Goal: Task Accomplishment & Management: Manage account settings

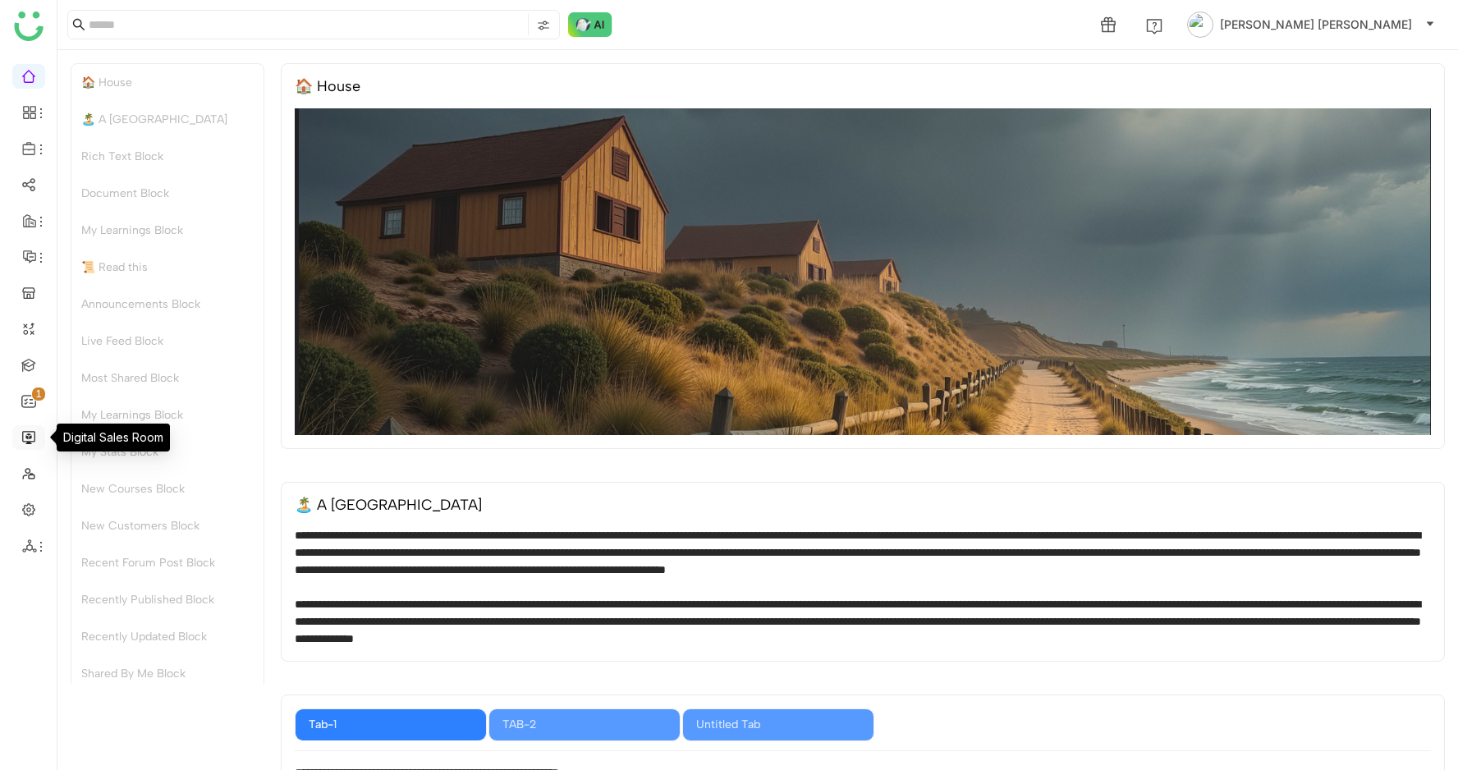
click at [28, 439] on link at bounding box center [28, 436] width 15 height 14
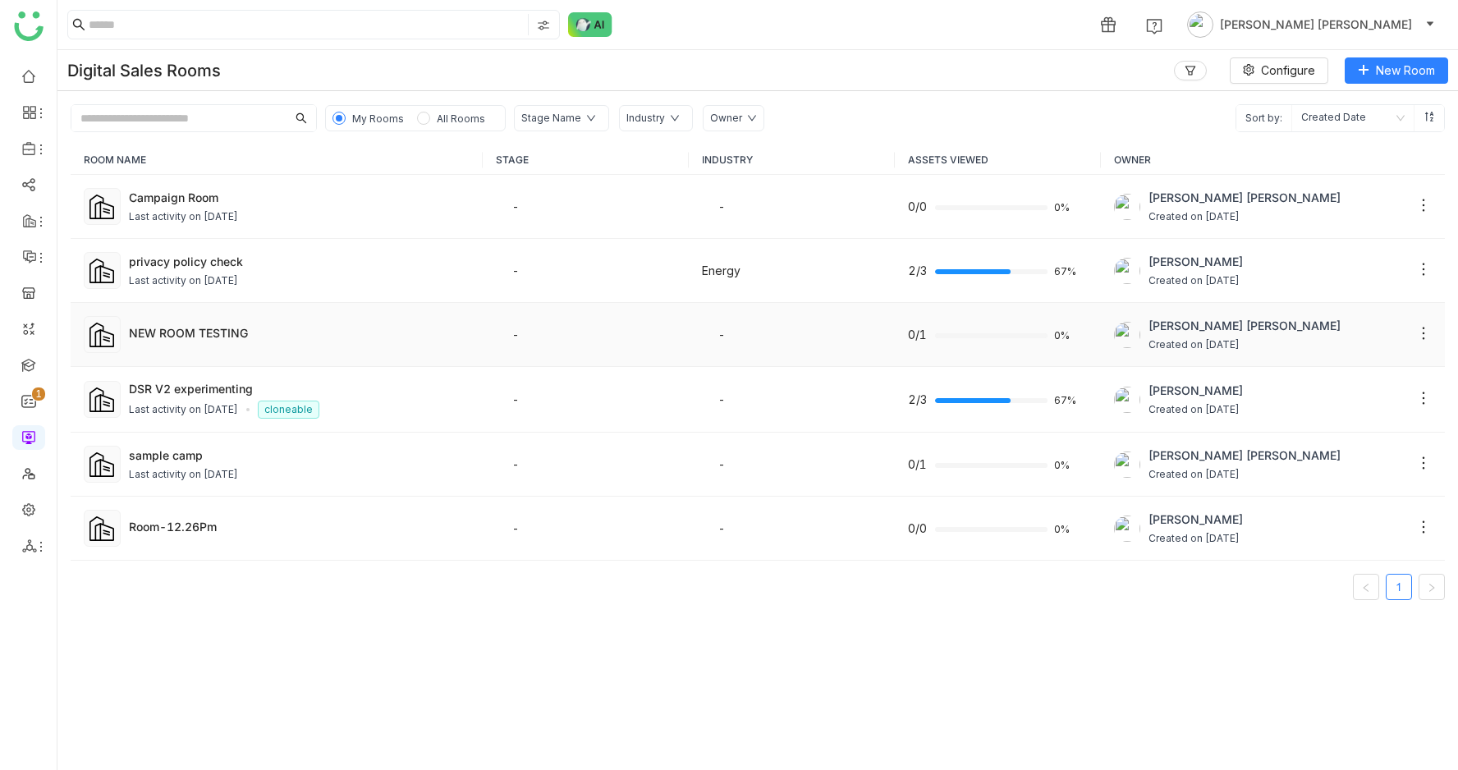
click at [252, 340] on div "NEW ROOM TESTING" at bounding box center [299, 332] width 341 height 17
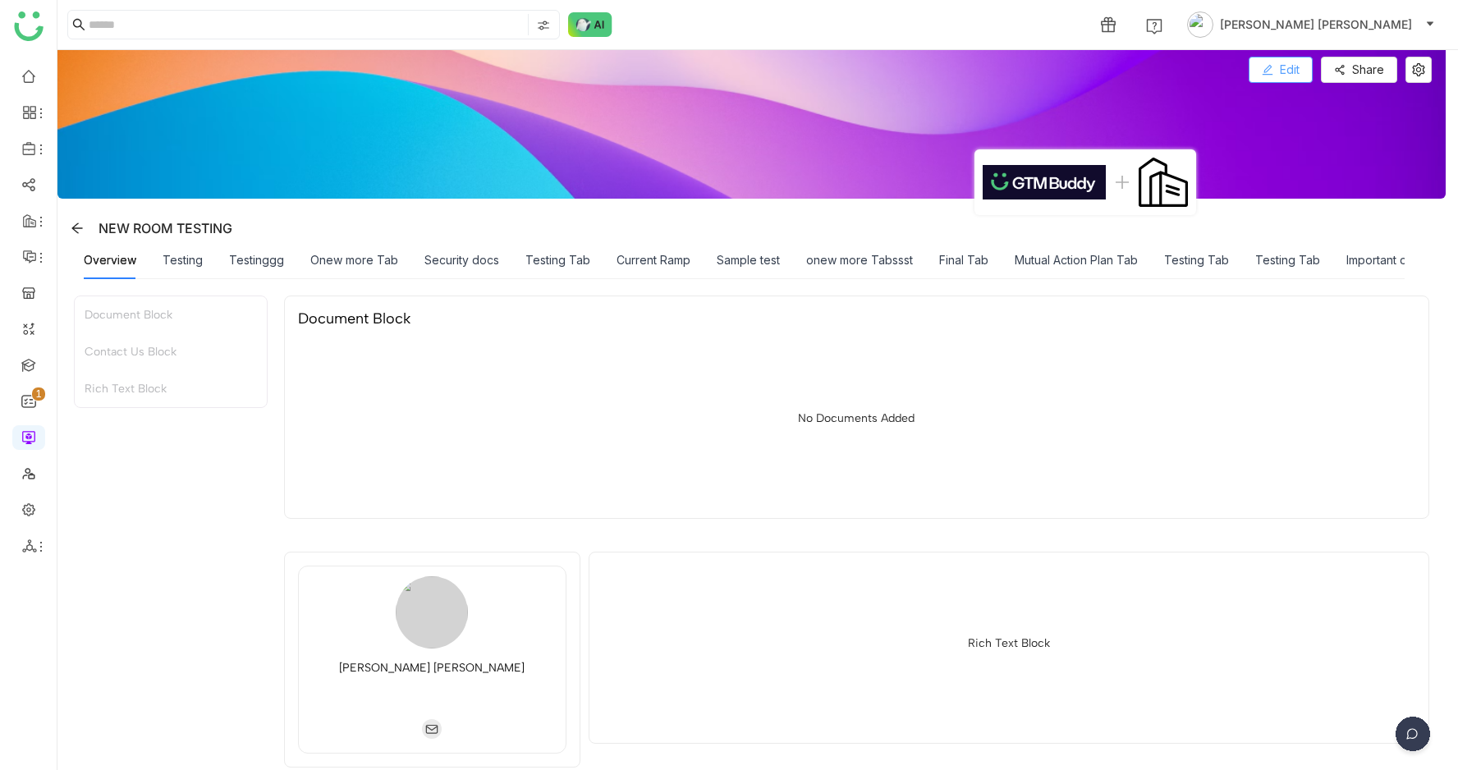
click at [1289, 74] on button "Edit" at bounding box center [1280, 70] width 64 height 26
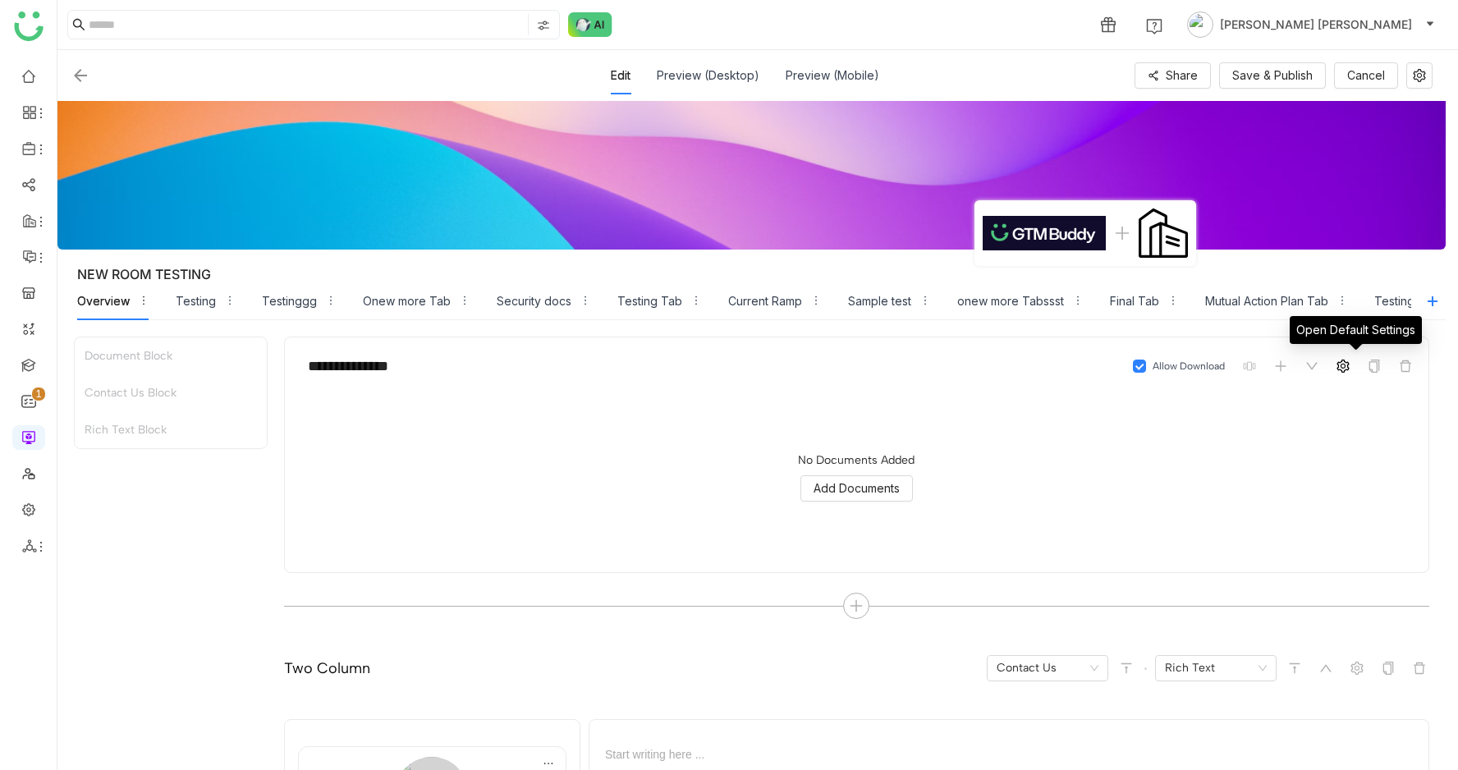
click at [1349, 364] on icon at bounding box center [1342, 366] width 13 height 13
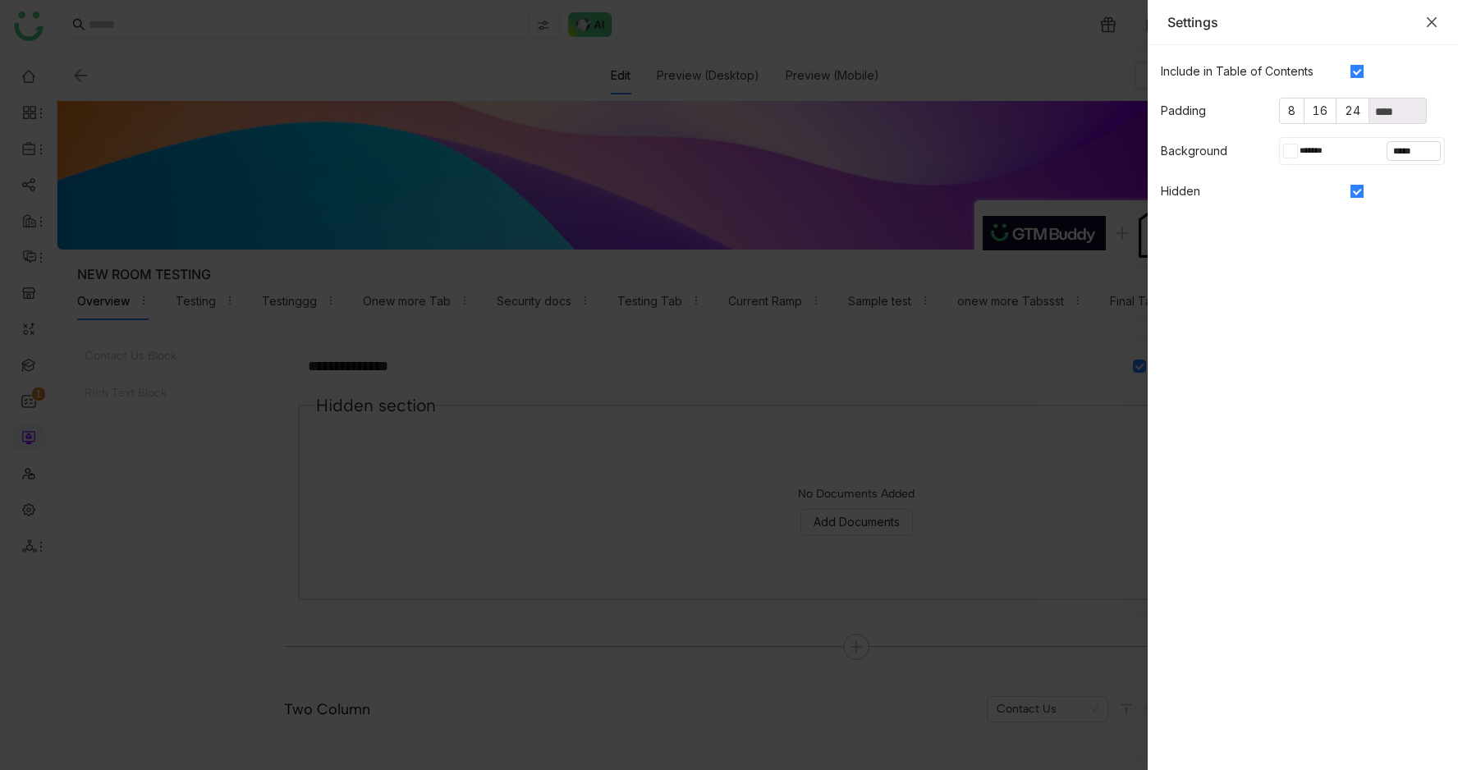
click at [1428, 21] on icon "Close" at bounding box center [1431, 22] width 13 height 13
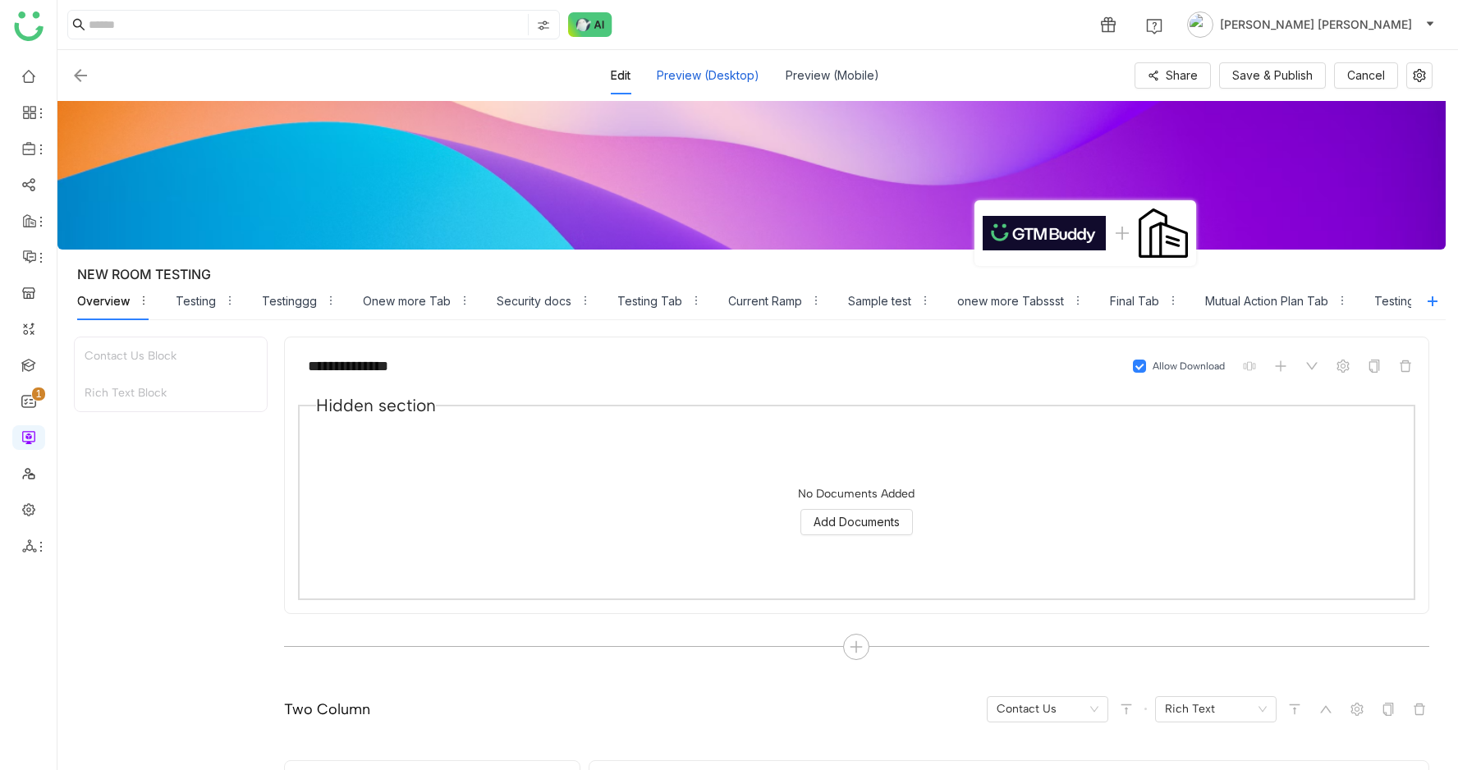
click at [721, 80] on div "Preview (Desktop)" at bounding box center [708, 76] width 103 height 38
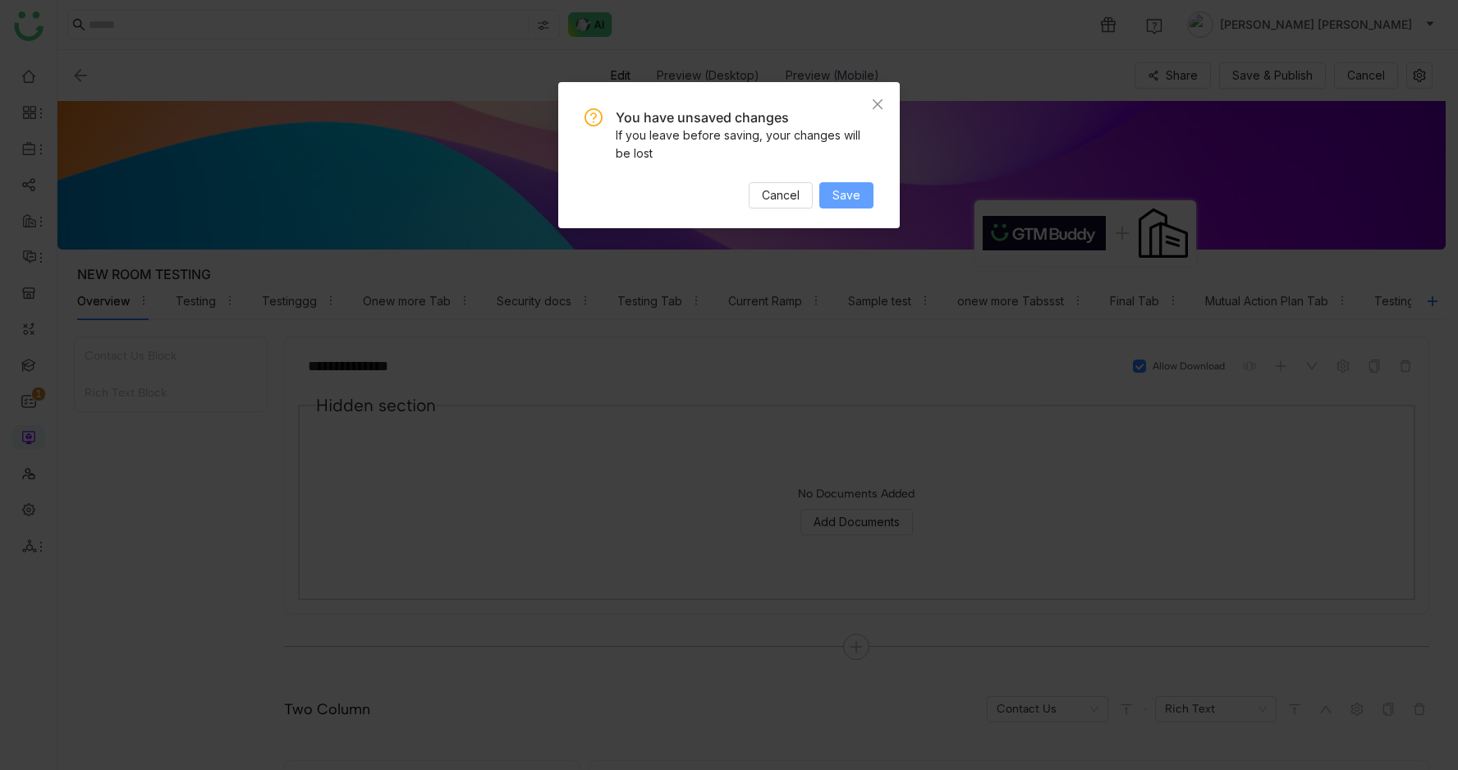
click at [839, 196] on span "Save" at bounding box center [846, 195] width 28 height 18
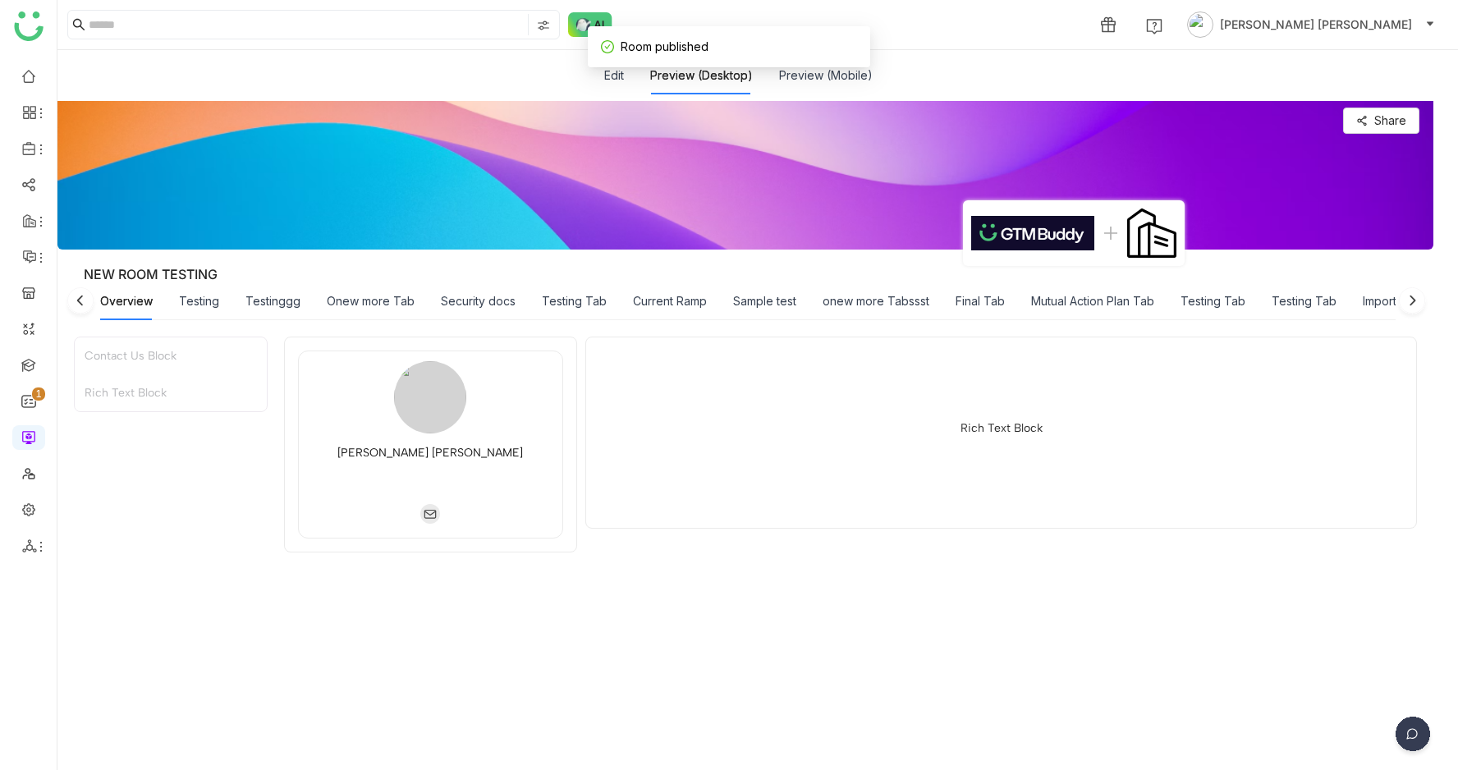
scroll to position [43, 0]
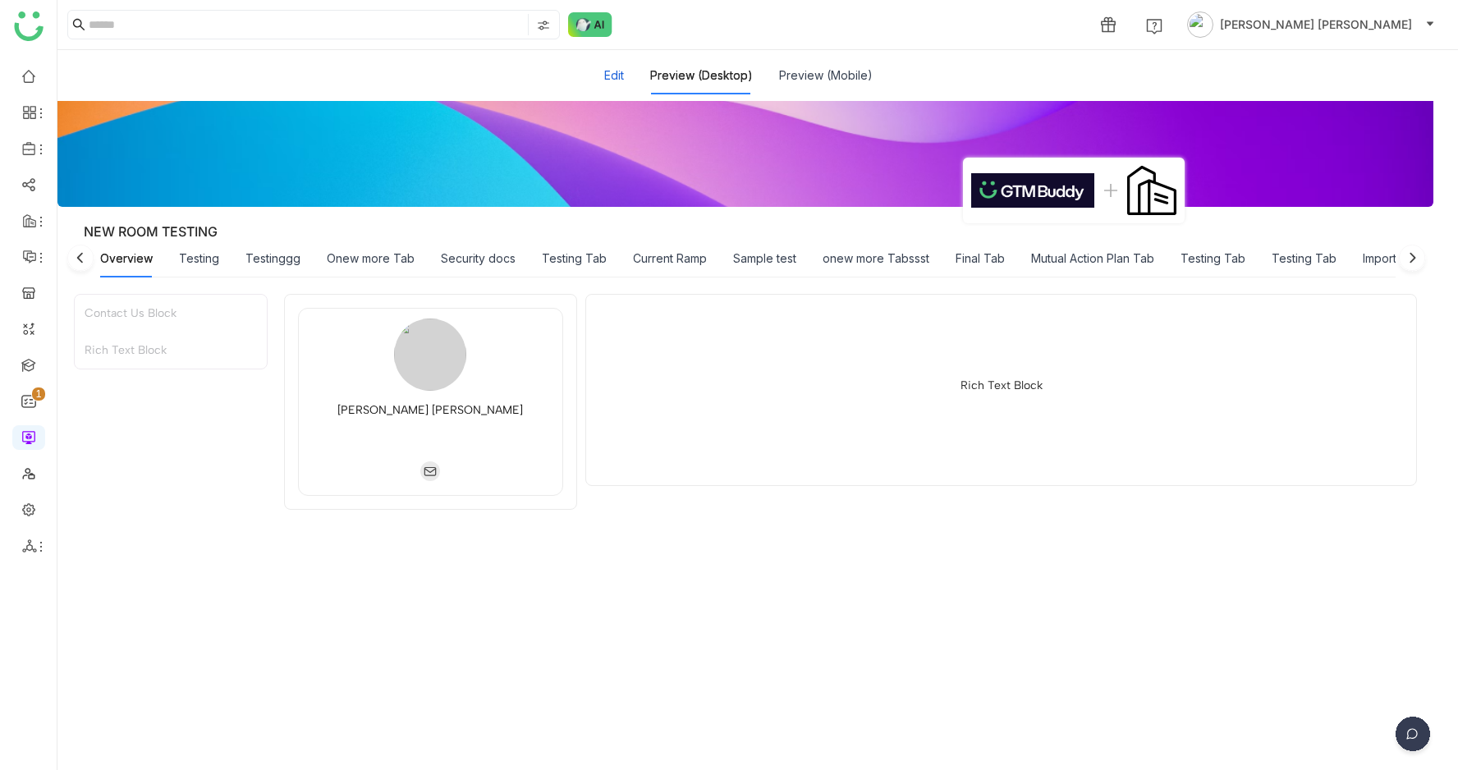
click at [624, 71] on button "Edit" at bounding box center [614, 75] width 20 height 18
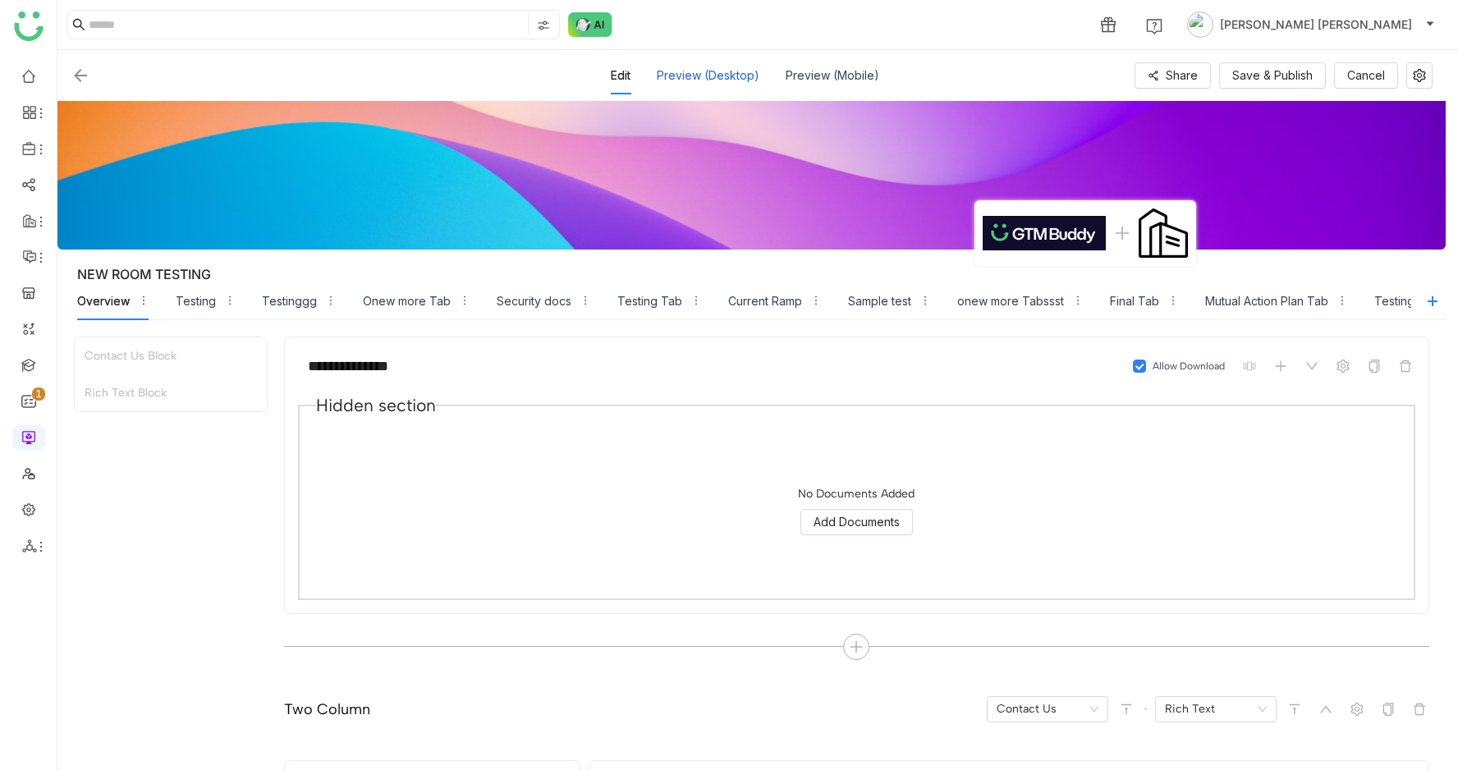
click at [706, 72] on div "Preview (Desktop)" at bounding box center [708, 76] width 103 height 38
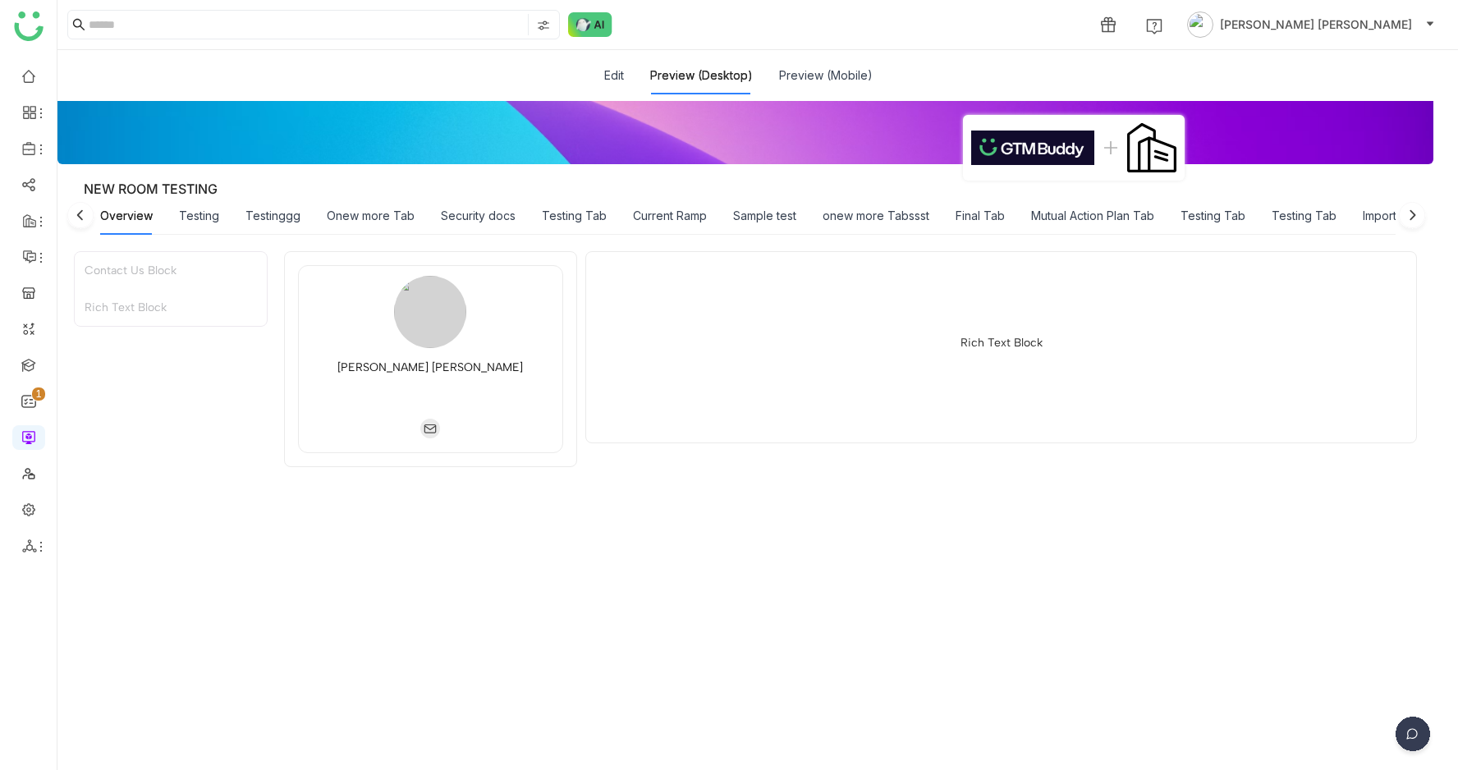
scroll to position [34, 0]
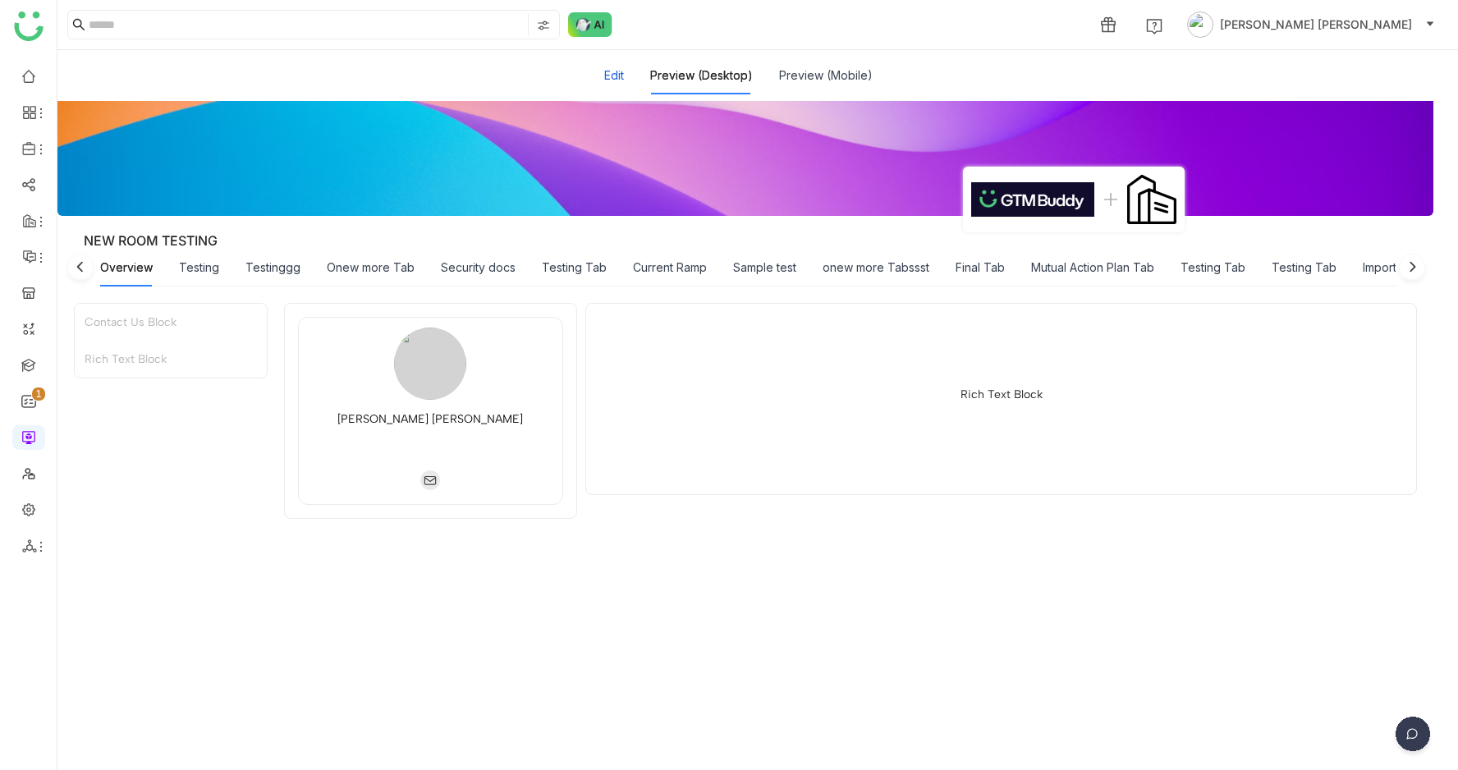
click at [622, 79] on button "Edit" at bounding box center [614, 75] width 20 height 18
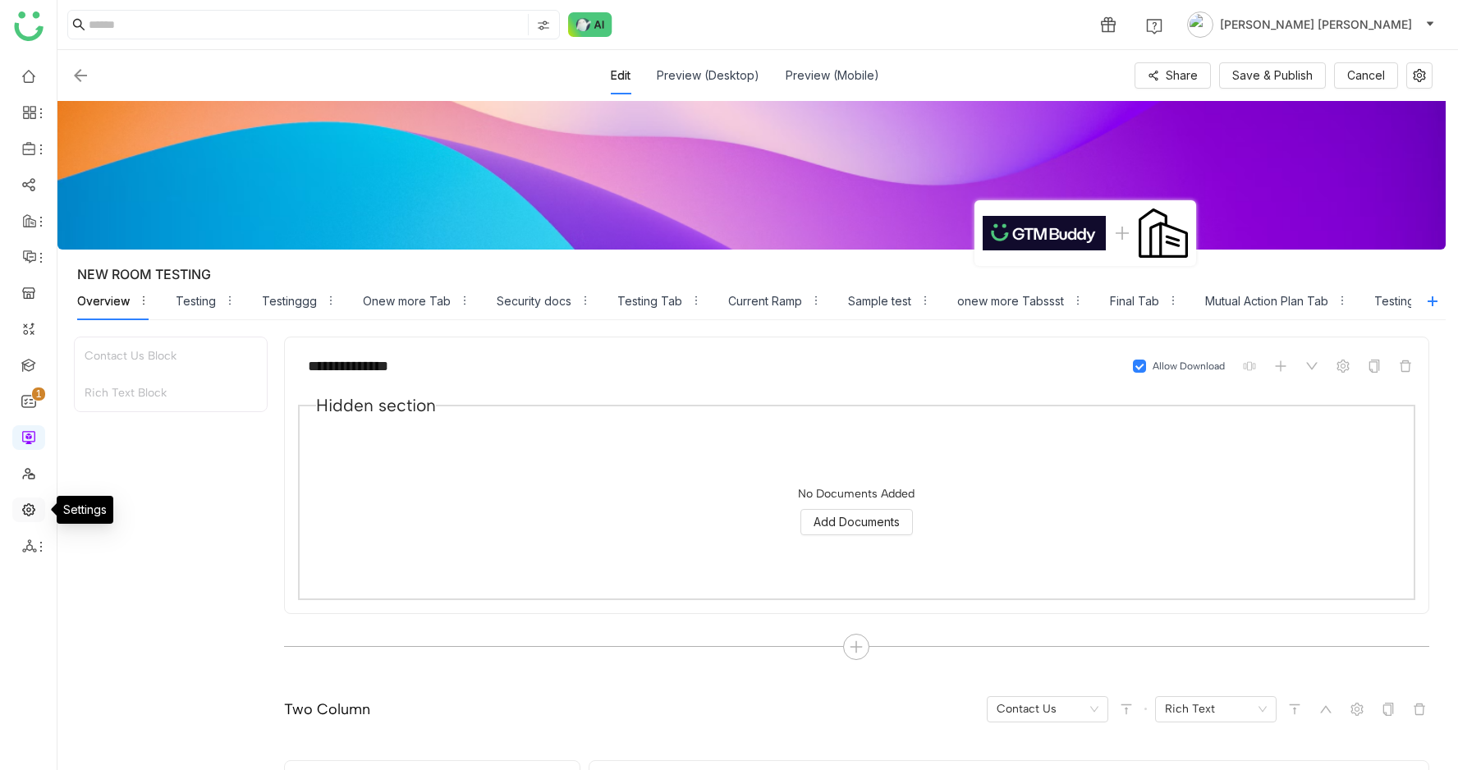
click at [32, 509] on link at bounding box center [28, 508] width 15 height 14
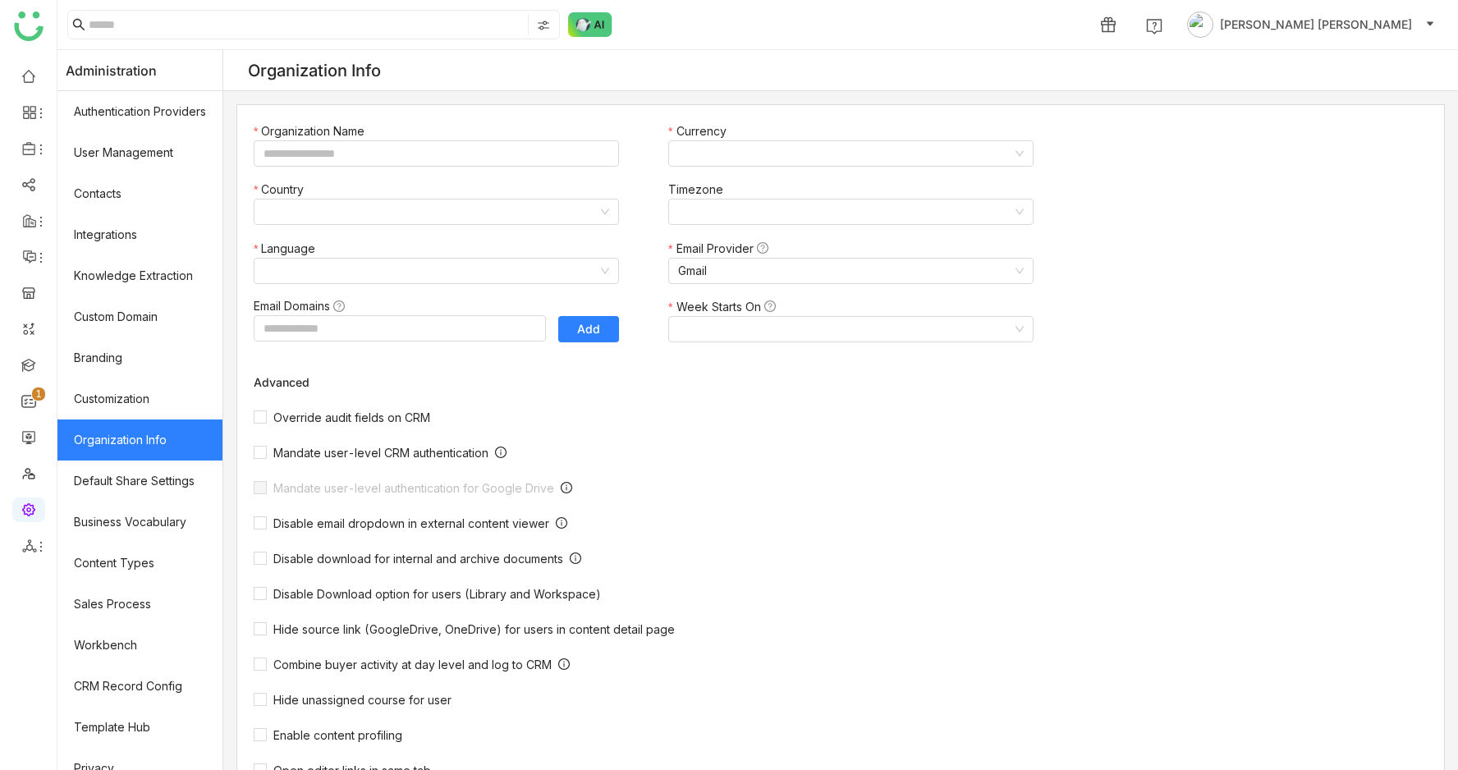
type input "*******"
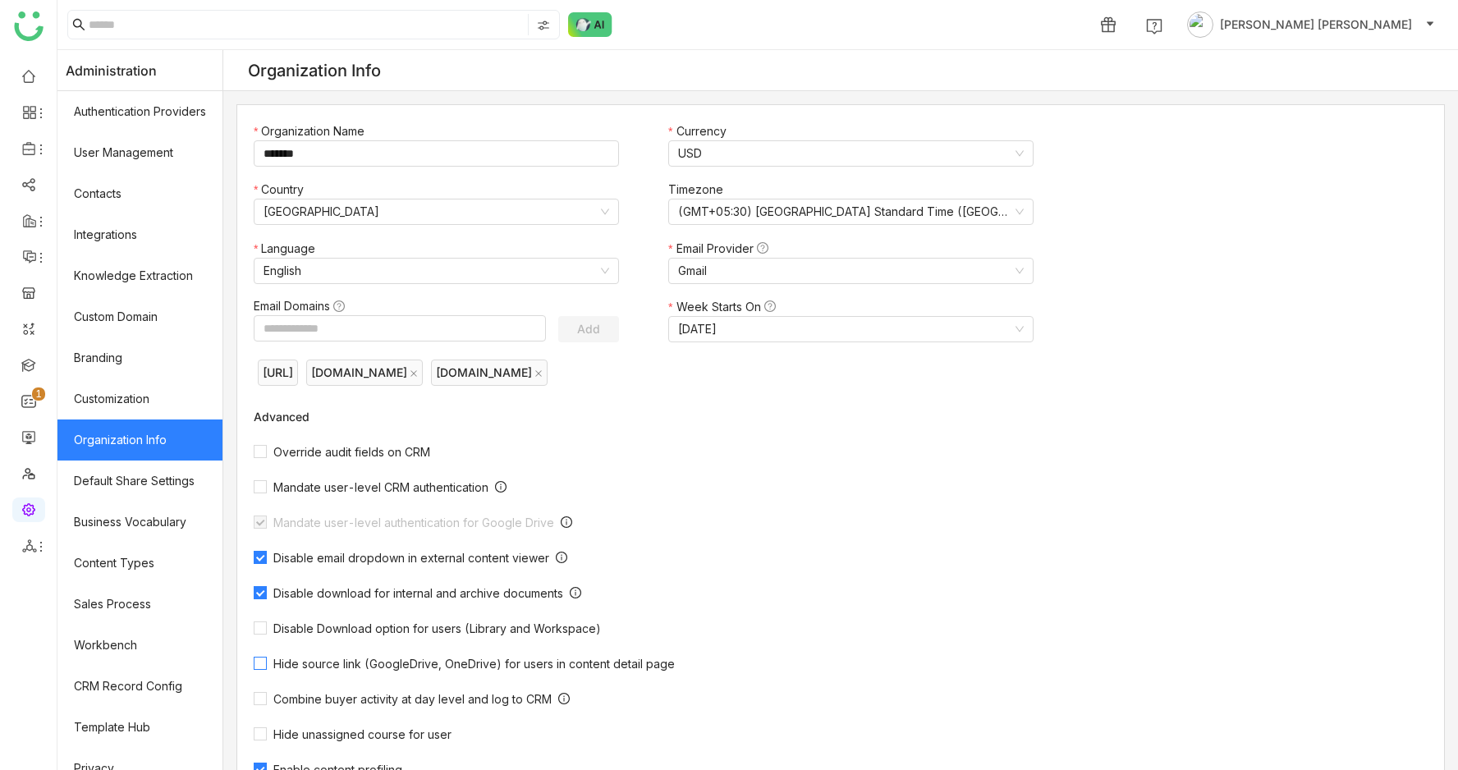
scroll to position [310, 0]
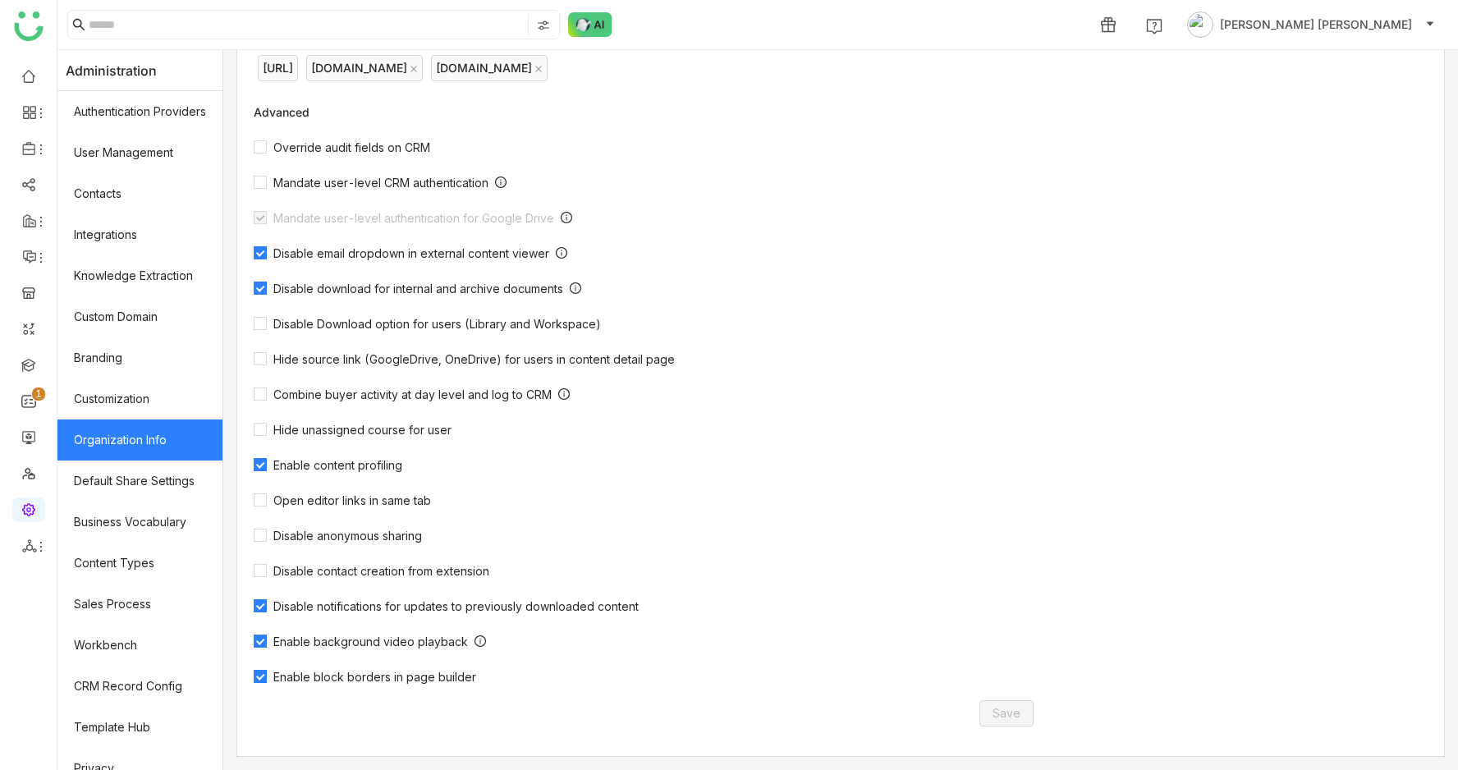
click at [341, 678] on span "Enable block borders in page builder" at bounding box center [375, 677] width 216 height 14
click at [1019, 714] on span "Save" at bounding box center [1006, 713] width 28 height 18
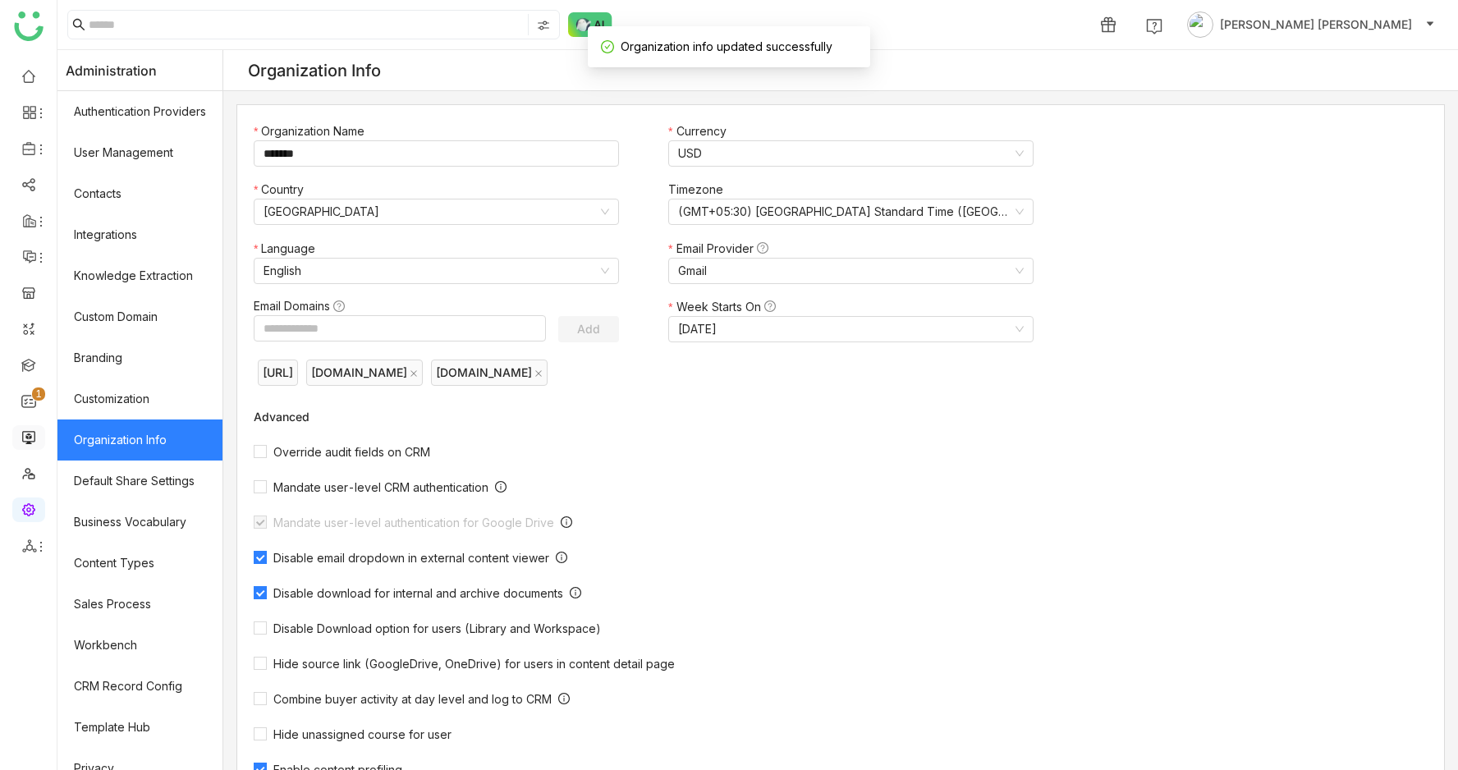
click at [31, 429] on link at bounding box center [28, 436] width 15 height 14
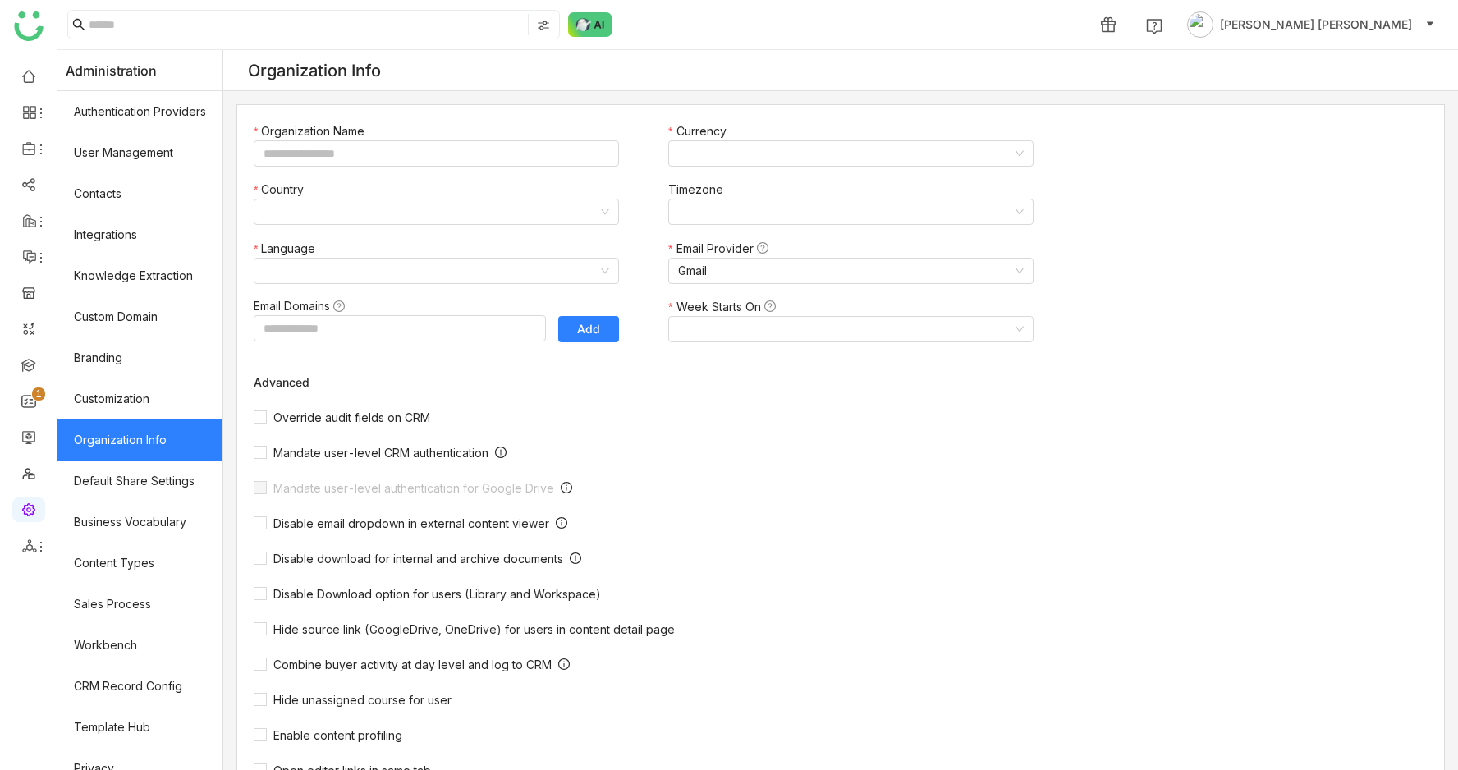
type input "*******"
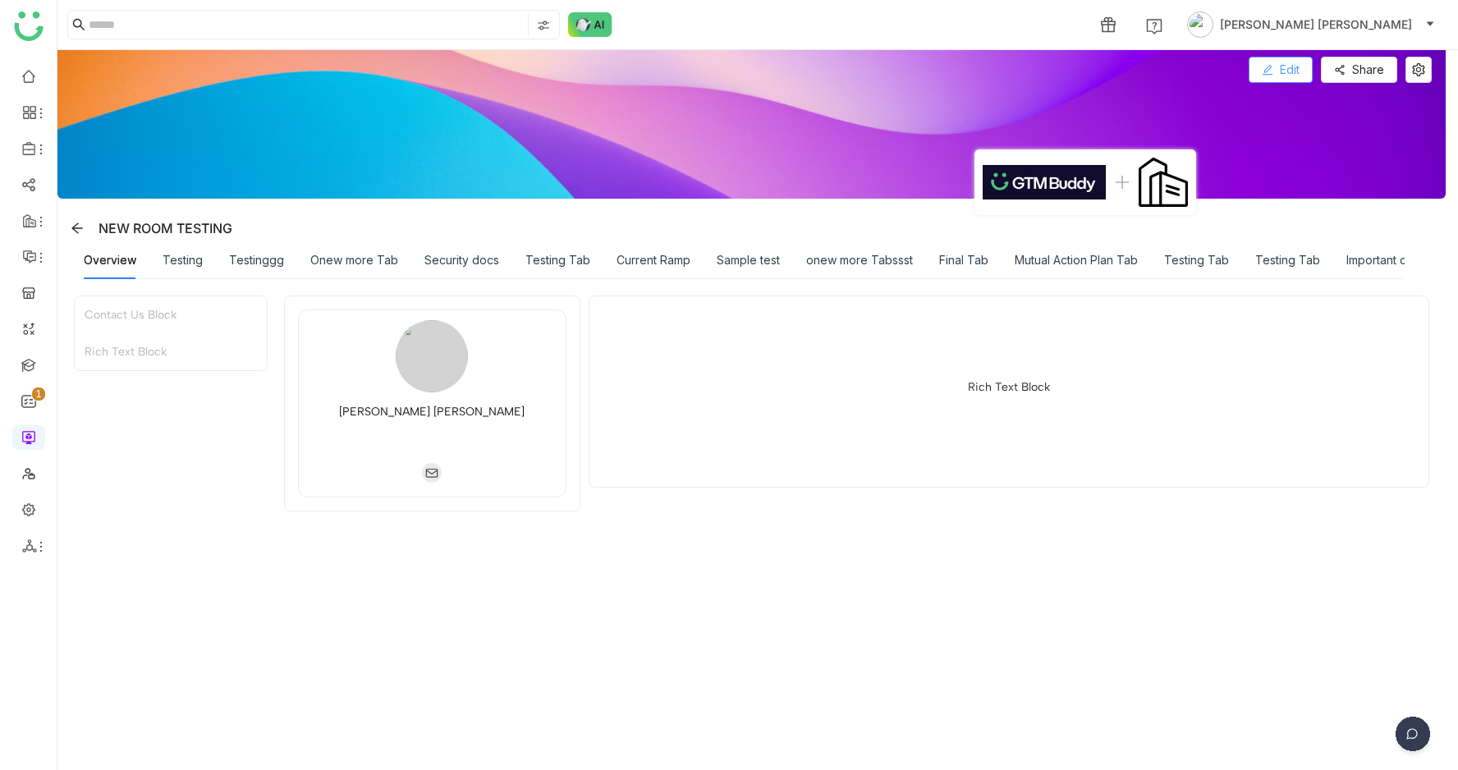
click at [1298, 72] on span "Edit" at bounding box center [1290, 70] width 20 height 18
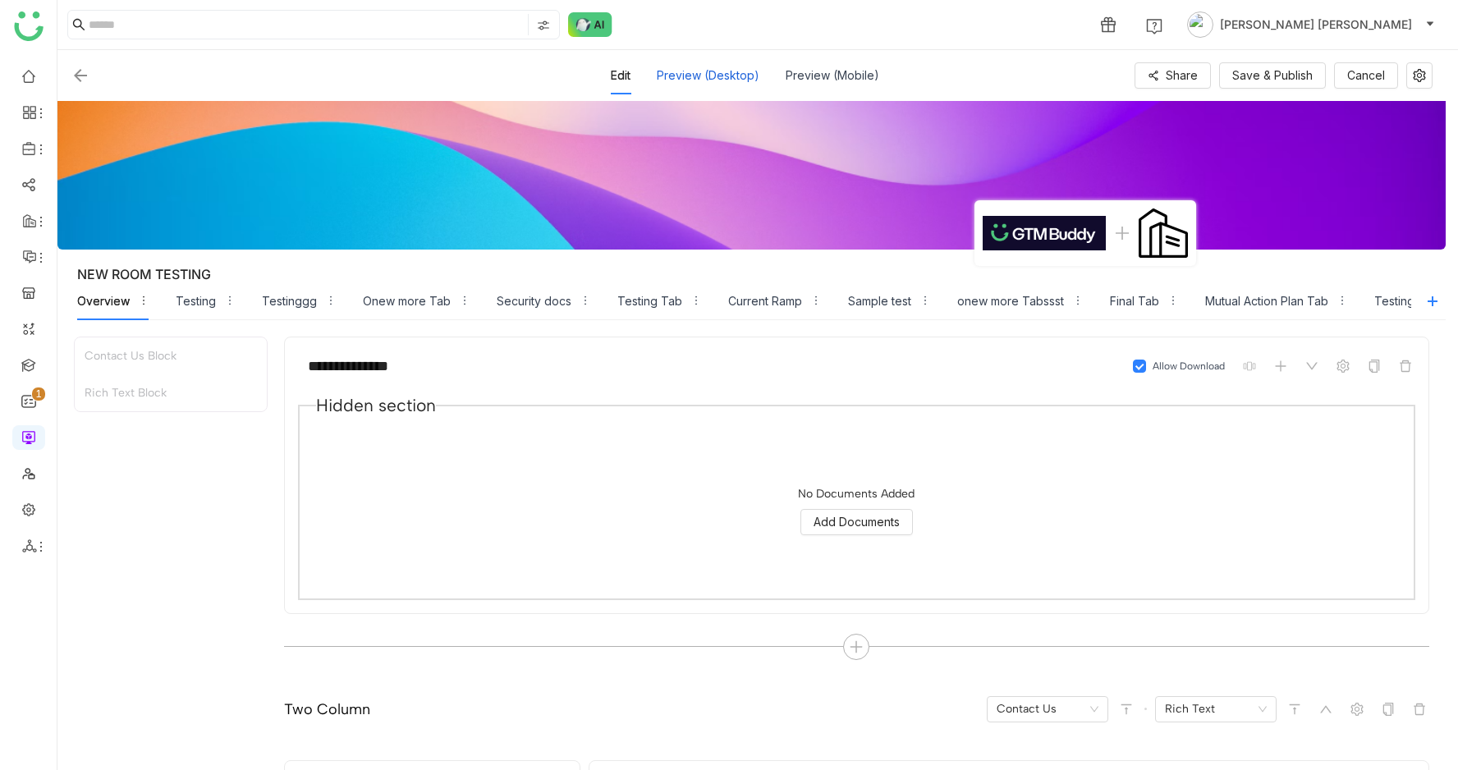
click at [690, 71] on div "Preview (Desktop)" at bounding box center [708, 76] width 103 height 38
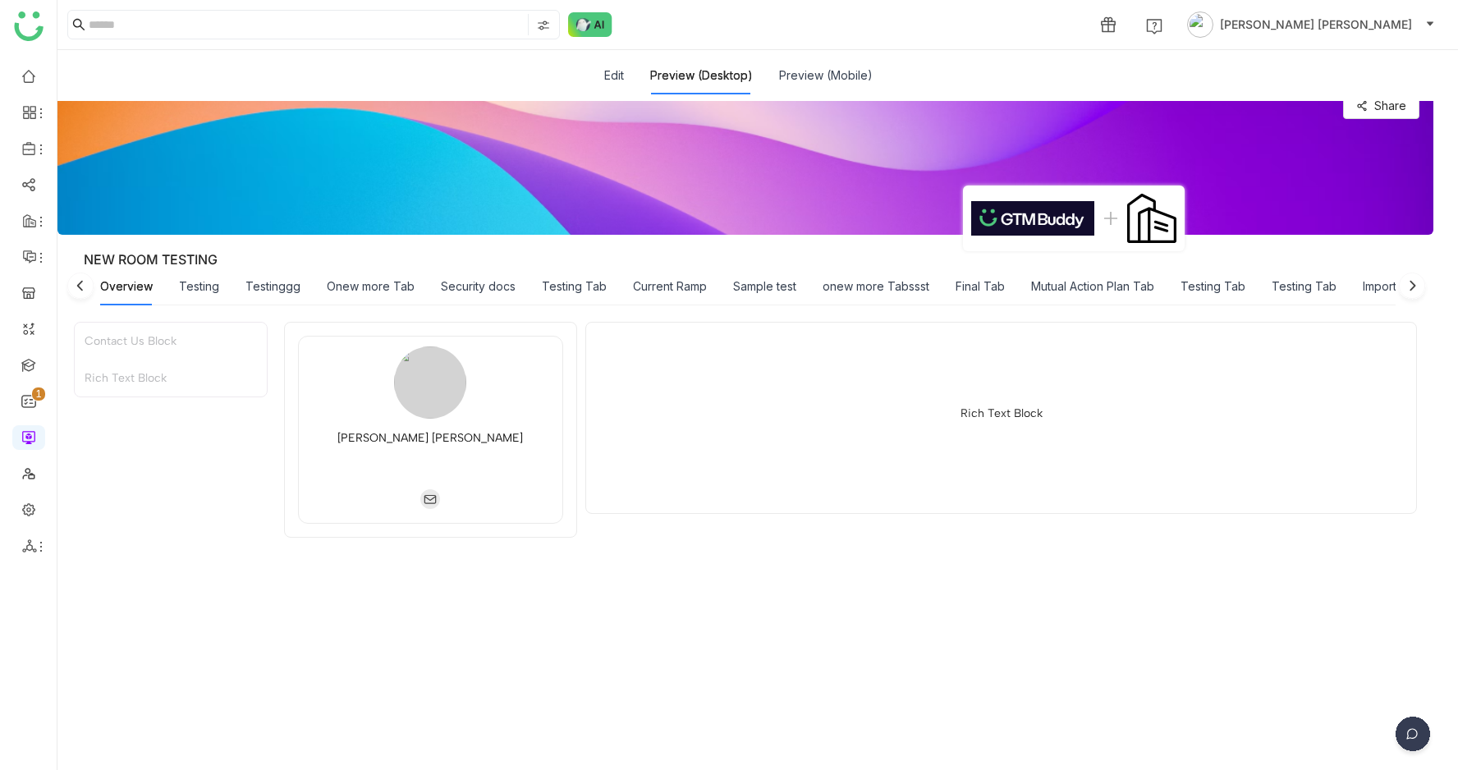
scroll to position [18, 0]
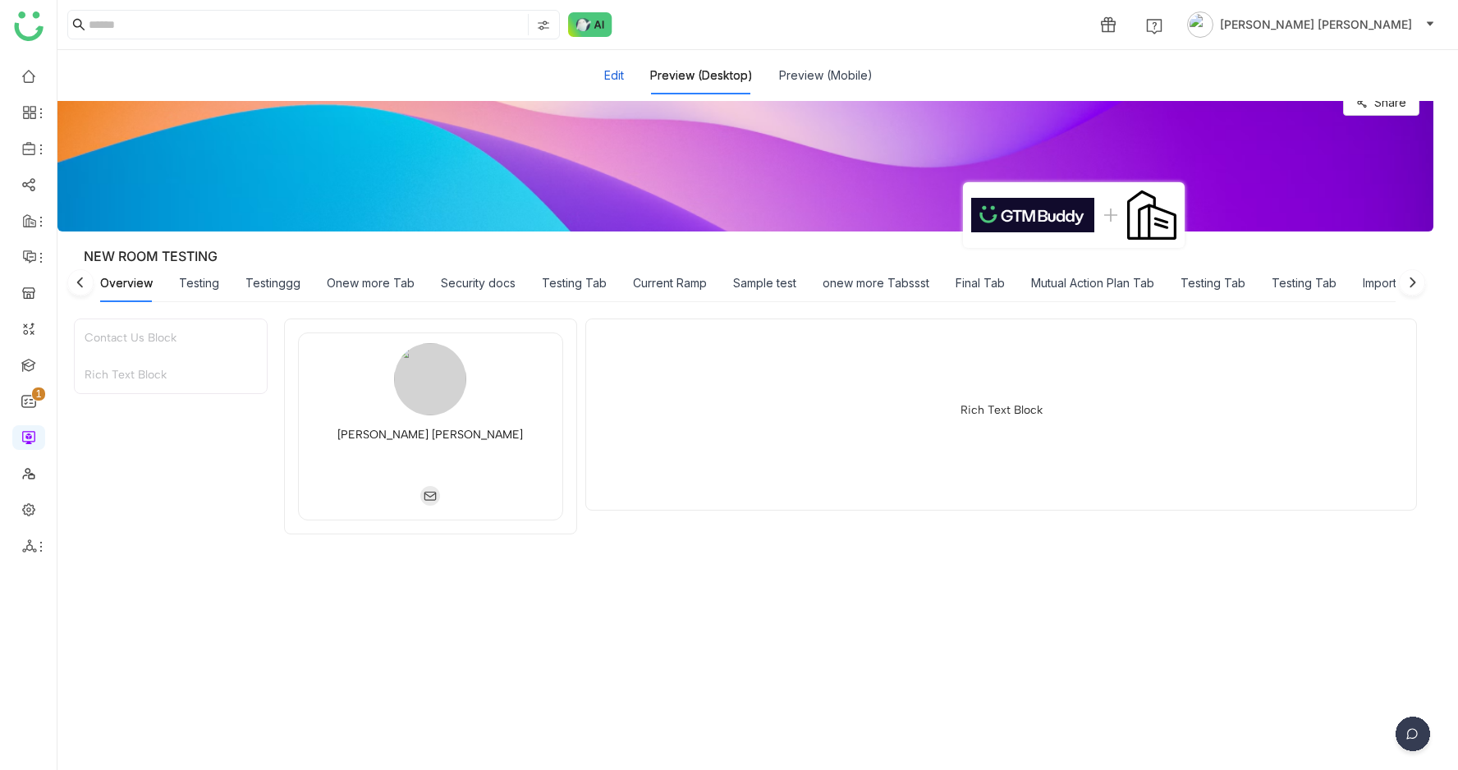
click at [619, 81] on button "Edit" at bounding box center [614, 75] width 20 height 18
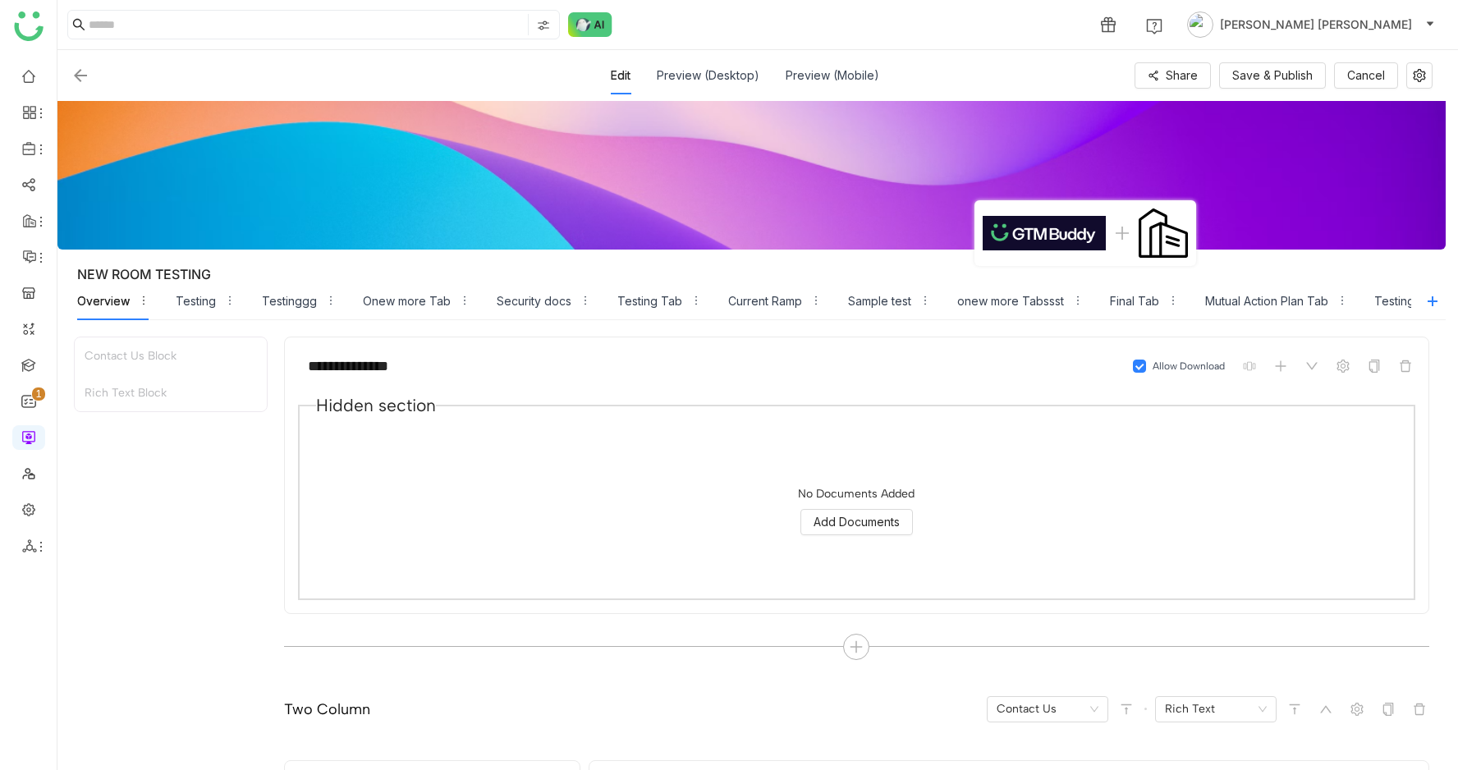
scroll to position [11, 0]
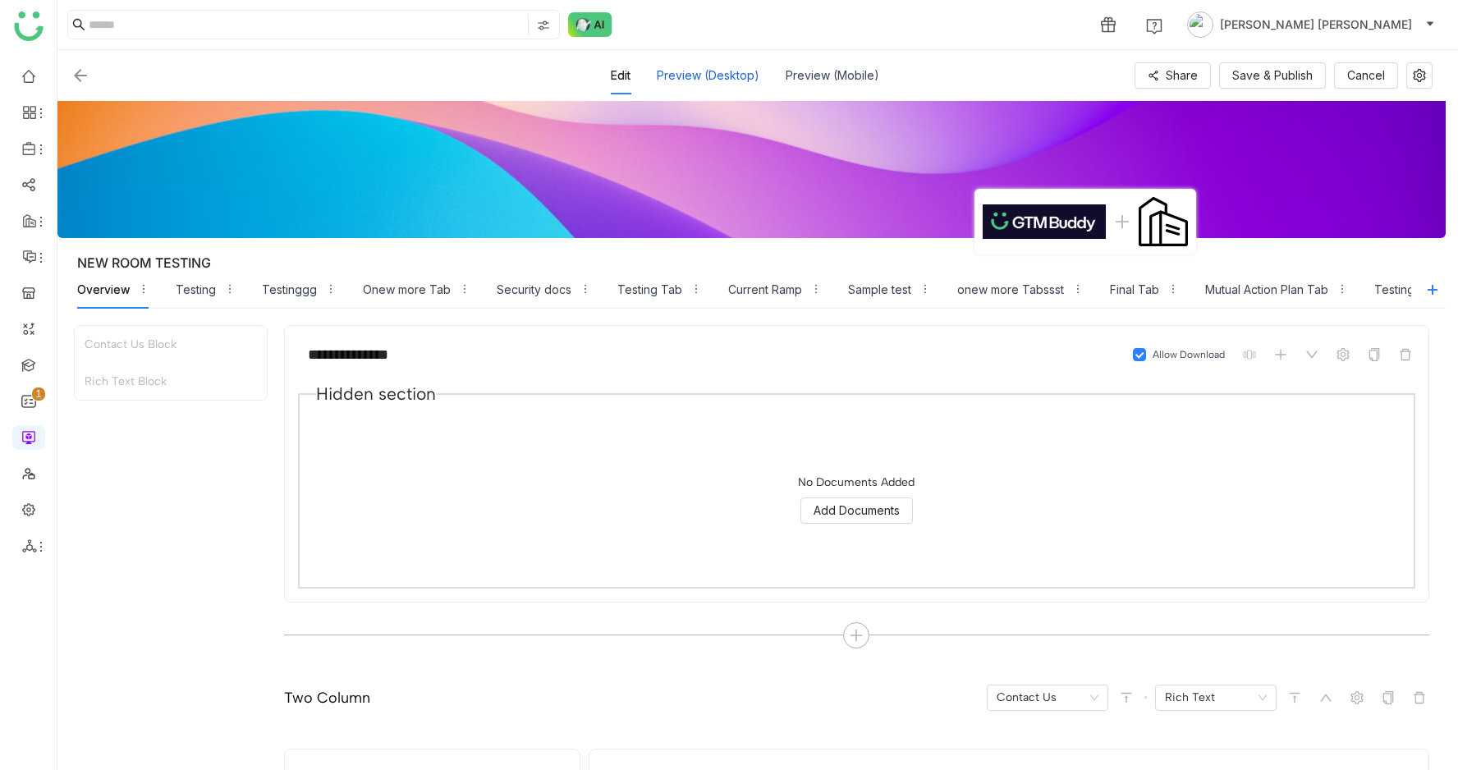
click at [725, 71] on div "Preview (Desktop)" at bounding box center [708, 76] width 103 height 38
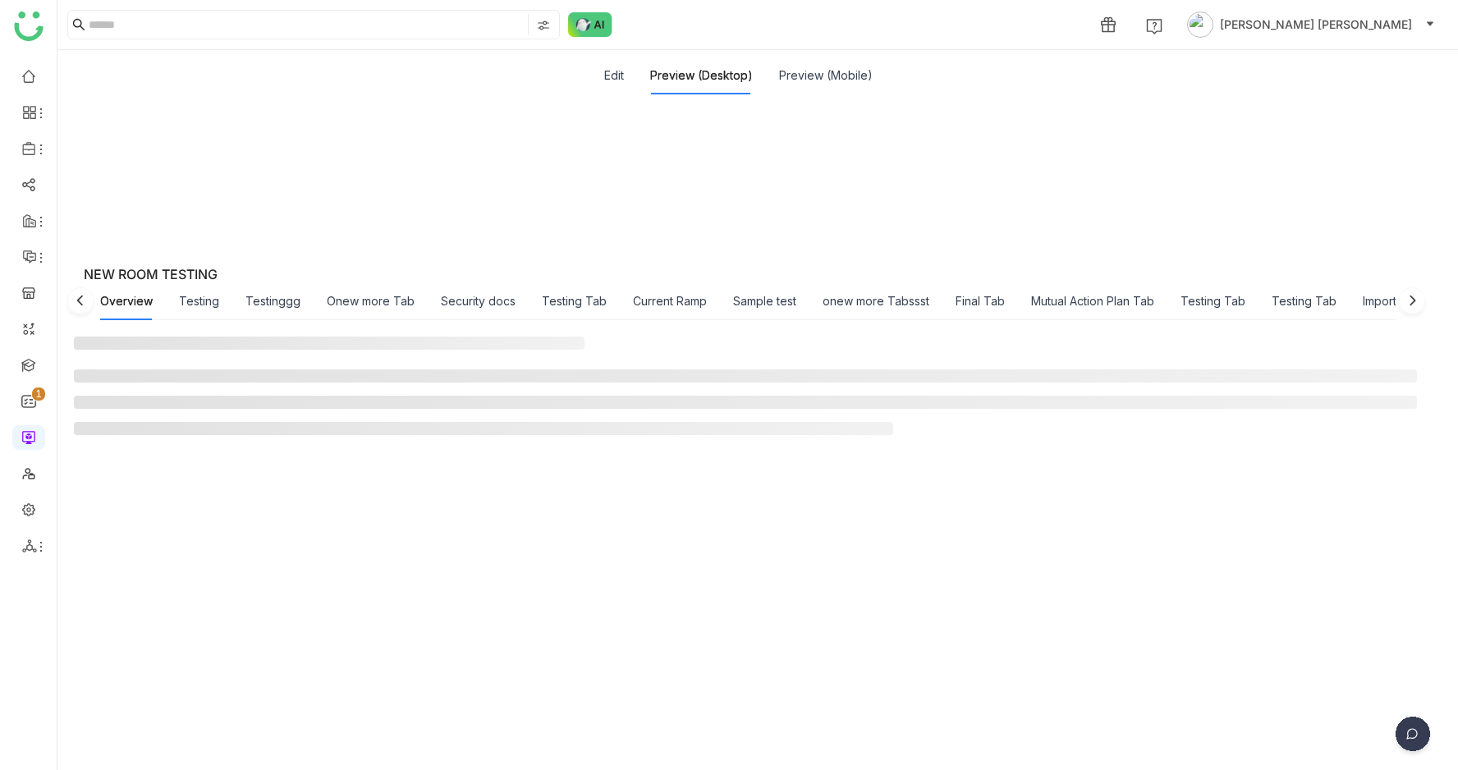
scroll to position [0, 0]
